Goal: Information Seeking & Learning: Learn about a topic

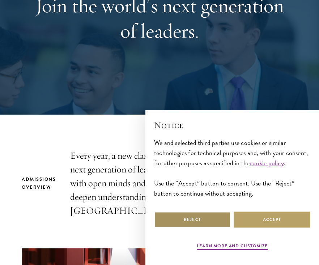
click at [194, 217] on button "Reject" at bounding box center [192, 219] width 77 height 16
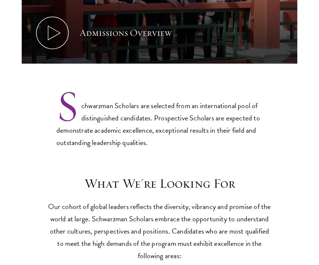
scroll to position [452, 0]
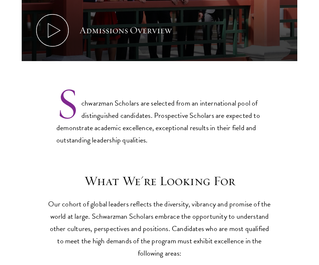
click at [180, 98] on p "Schwarzman Scholars are selected from an international pool of distinguished ca…" at bounding box center [159, 116] width 206 height 60
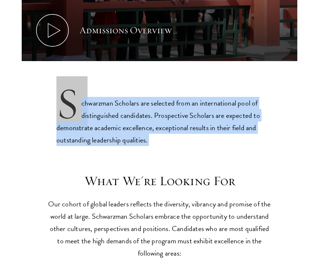
click at [180, 98] on p "Schwarzman Scholars are selected from an international pool of distinguished ca…" at bounding box center [159, 116] width 206 height 60
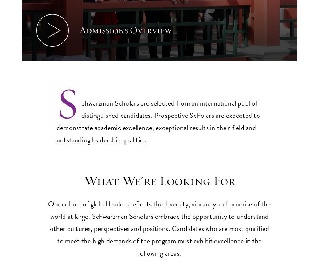
click at [180, 98] on p "Schwarzman Scholars are selected from an international pool of distinguished ca…" at bounding box center [159, 116] width 206 height 60
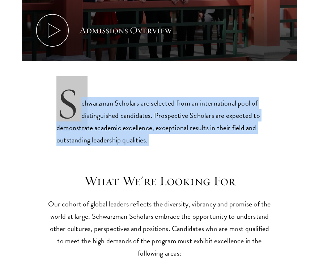
scroll to position [615, 0]
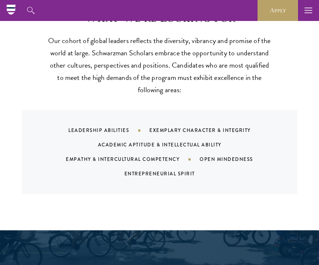
click at [174, 56] on p "Our cohort of global leaders reflects the diversity, vibrancy and promise of th…" at bounding box center [159, 64] width 224 height 61
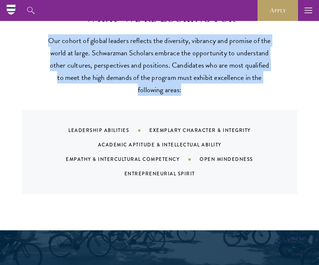
click at [174, 56] on p "Our cohort of global leaders reflects the diversity, vibrancy and promise of th…" at bounding box center [159, 64] width 224 height 61
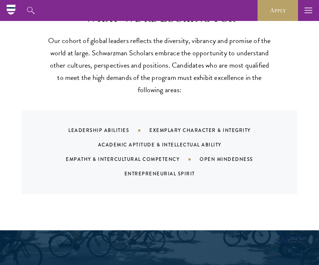
click at [174, 56] on p "Our cohort of global leaders reflects the diversity, vibrancy and promise of th…" at bounding box center [159, 64] width 224 height 61
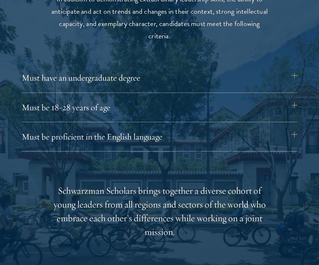
scroll to position [935, 0]
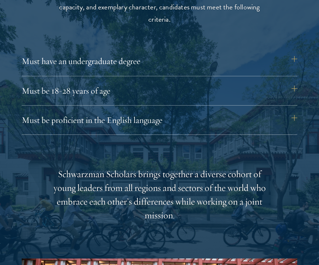
click at [298, 54] on div at bounding box center [159, 184] width 319 height 549
click at [293, 58] on button "Must have an undergraduate degree" at bounding box center [162, 60] width 275 height 17
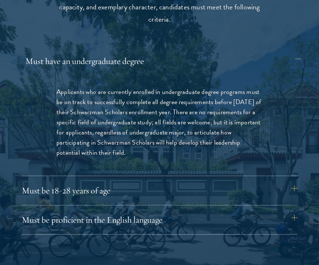
click at [293, 58] on button "Must have an undergraduate degree" at bounding box center [162, 60] width 275 height 17
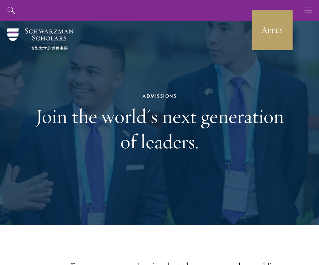
scroll to position [0, 0]
click at [304, 7] on button "button" at bounding box center [308, 10] width 21 height 21
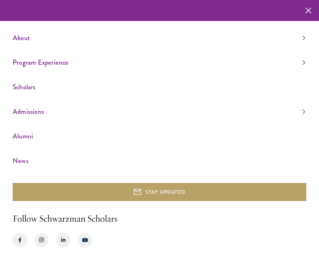
click at [304, 62] on link "Program Experience" at bounding box center [159, 62] width 292 height 12
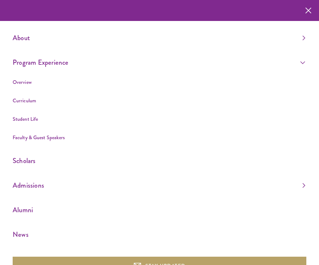
click at [22, 101] on link "Curriculum" at bounding box center [24, 100] width 23 height 7
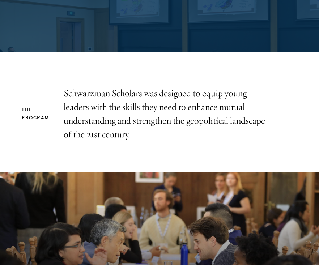
scroll to position [134, 0]
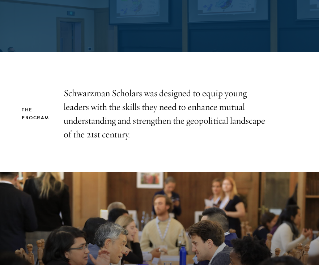
click at [74, 126] on p "Schwarzman Scholars was designed to equip young leaders with the skills they ne…" at bounding box center [167, 113] width 206 height 55
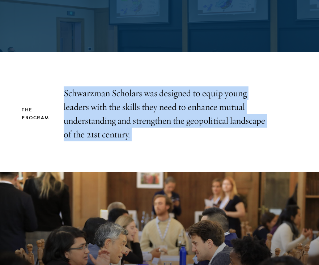
click at [74, 126] on p "Schwarzman Scholars was designed to equip young leaders with the skills they ne…" at bounding box center [167, 113] width 206 height 55
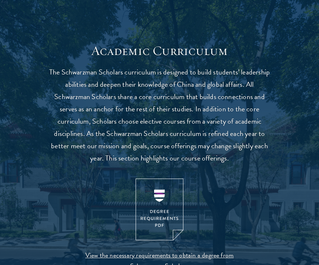
scroll to position [567, 0]
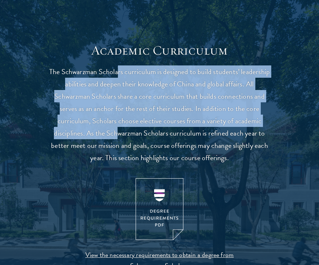
drag, startPoint x: 117, startPoint y: 75, endPoint x: 117, endPoint y: 134, distance: 59.6
click at [117, 134] on p "The Schwarzman Scholars curriculum is designed to build students’ leadership ab…" at bounding box center [159, 114] width 224 height 98
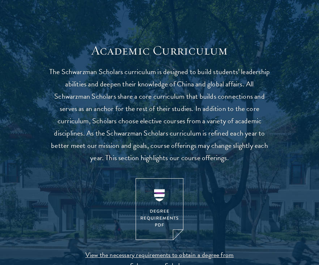
click at [117, 134] on p "The Schwarzman Scholars curriculum is designed to build students’ leadership ab…" at bounding box center [159, 114] width 224 height 98
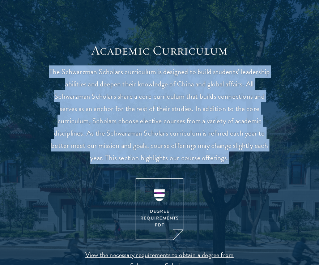
click at [117, 134] on p "The Schwarzman Scholars curriculum is designed to build students’ leadership ab…" at bounding box center [159, 114] width 224 height 98
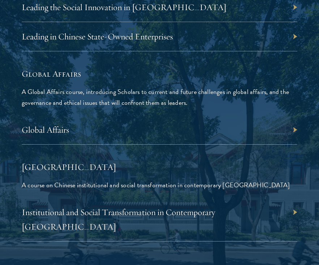
scroll to position [1771, 0]
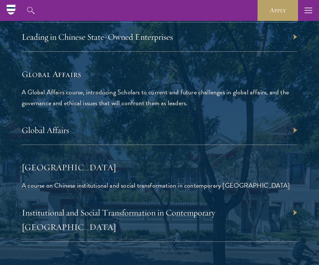
click at [198, 87] on p "A Global Affairs course, introducing Scholars to current and future challenges …" at bounding box center [159, 98] width 275 height 22
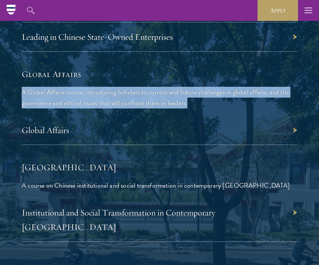
click at [198, 87] on p "A Global Affairs course, introducing Scholars to current and future challenges …" at bounding box center [159, 98] width 275 height 22
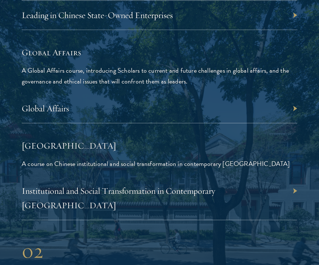
scroll to position [1803, 0]
